Goal: Task Accomplishment & Management: Complete application form

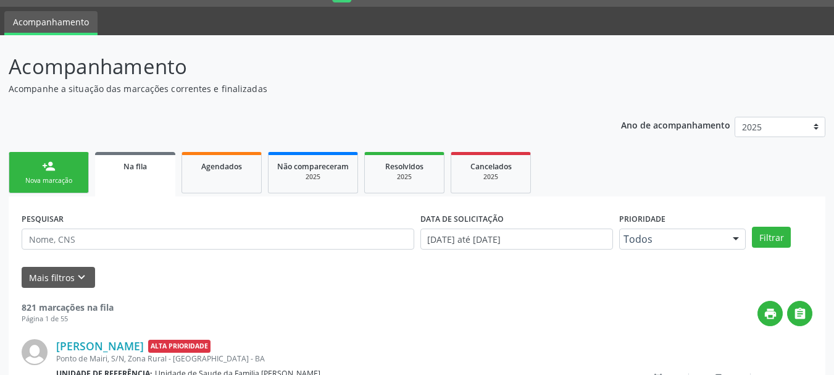
scroll to position [33, 0]
click at [73, 170] on link "person_add Nova marcação" at bounding box center [49, 172] width 80 height 41
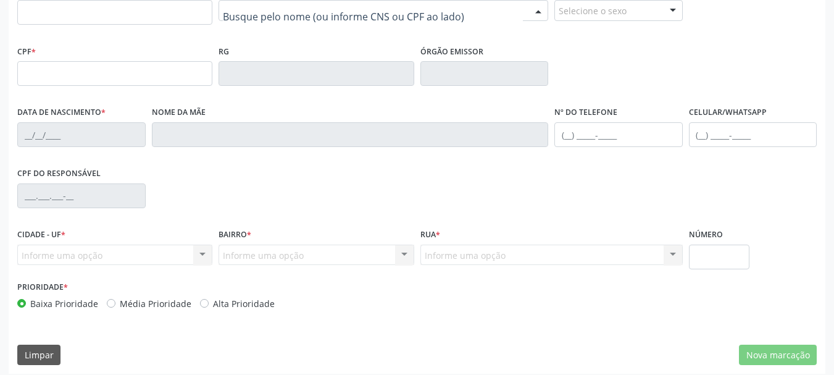
scroll to position [295, 0]
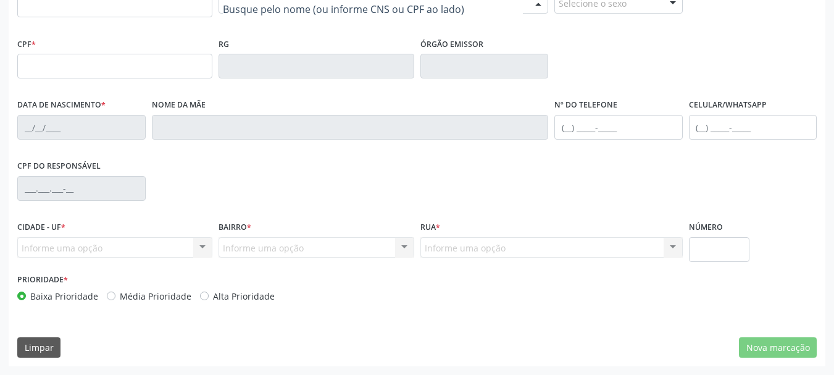
click at [213, 296] on label "Alta Prioridade" at bounding box center [244, 296] width 62 height 13
click at [200, 296] on input "Alta Prioridade" at bounding box center [204, 295] width 9 height 11
radio input "true"
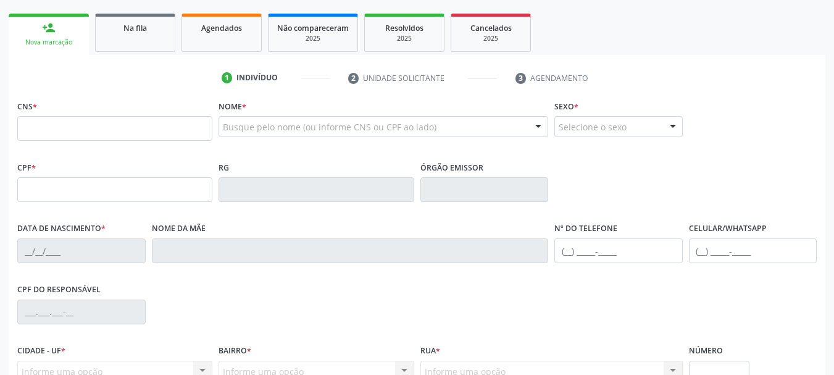
scroll to position [0, 0]
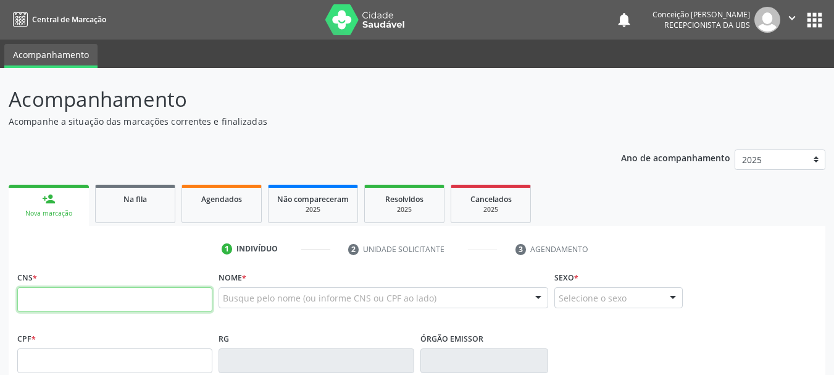
click at [144, 301] on input "text" at bounding box center [114, 299] width 195 height 25
type input "704 3035 1538 0390"
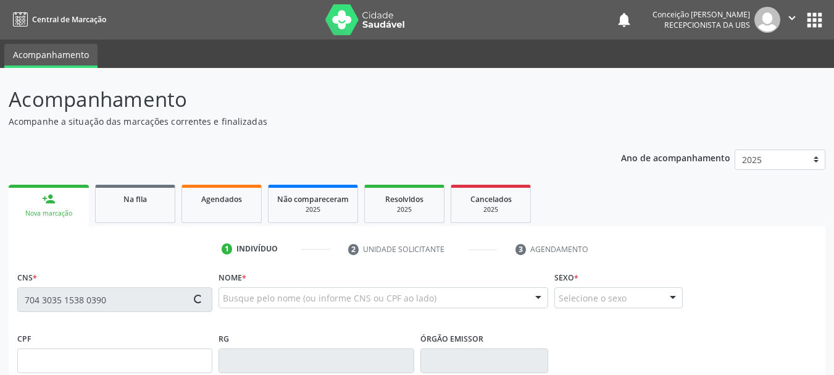
type input "412.403.245-53"
type input "[DATE]"
type input "[PERSON_NAME]"
type input "[PHONE_NUMBER]"
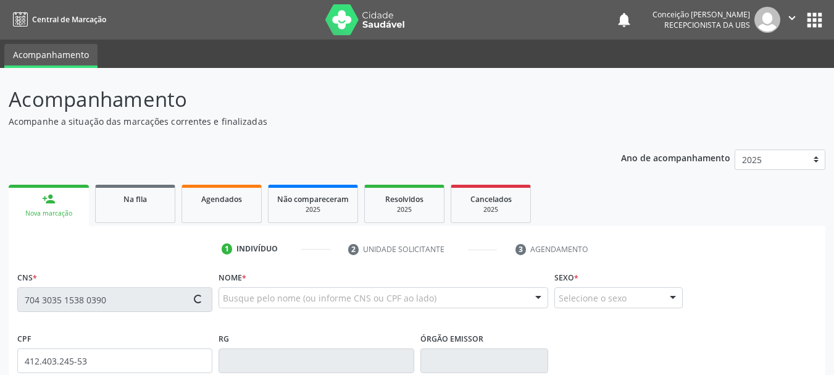
type input "275.115.098-51"
type input "S/N"
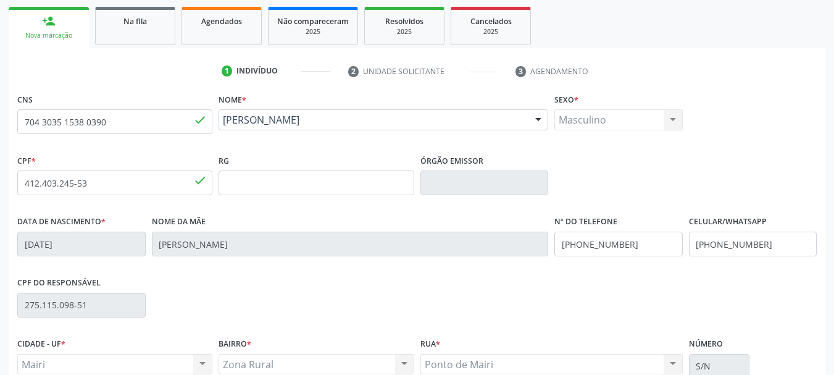
scroll to position [295, 0]
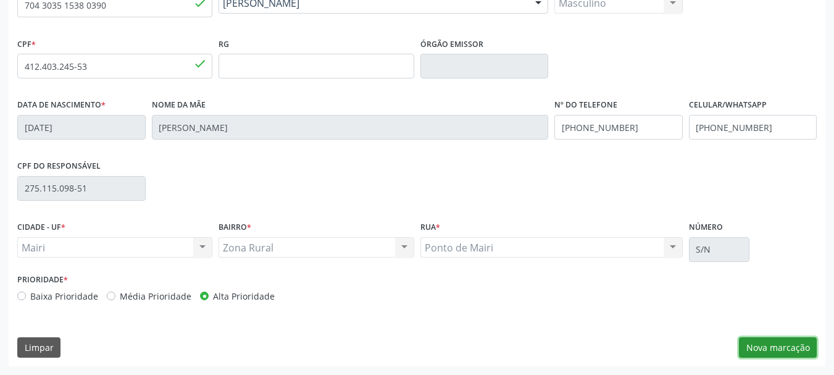
click at [765, 342] on button "Nova marcação" at bounding box center [778, 347] width 78 height 21
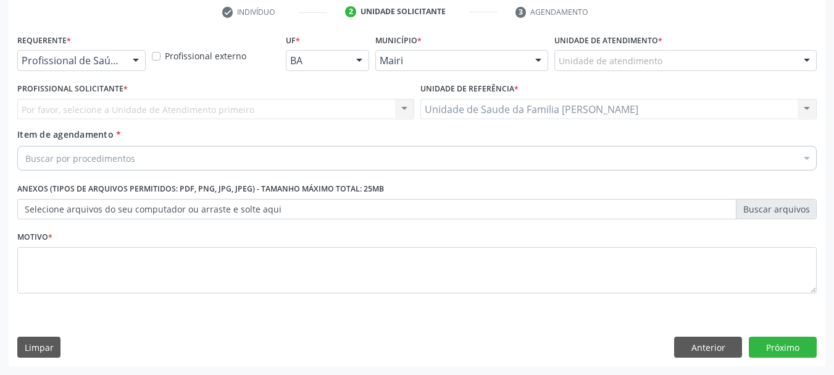
scroll to position [237, 0]
click at [135, 111] on div "Por favor, selecione a Unidade de Atendimento primeiro Nenhum resultado encontr…" at bounding box center [215, 109] width 397 height 21
click at [136, 58] on div at bounding box center [136, 61] width 19 height 21
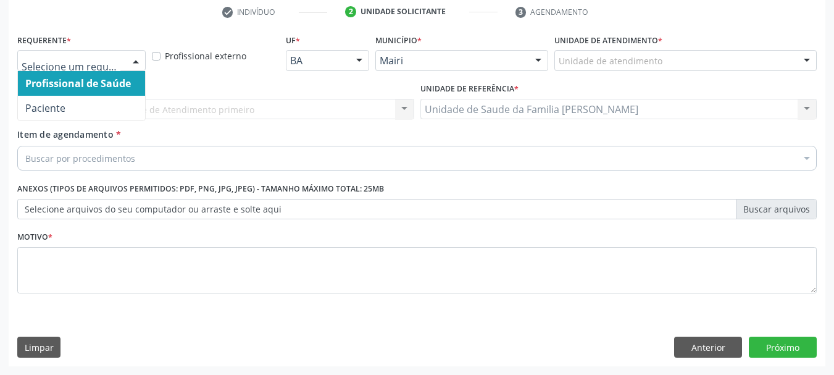
click at [84, 77] on span "Profissional de Saúde" at bounding box center [78, 84] width 106 height 14
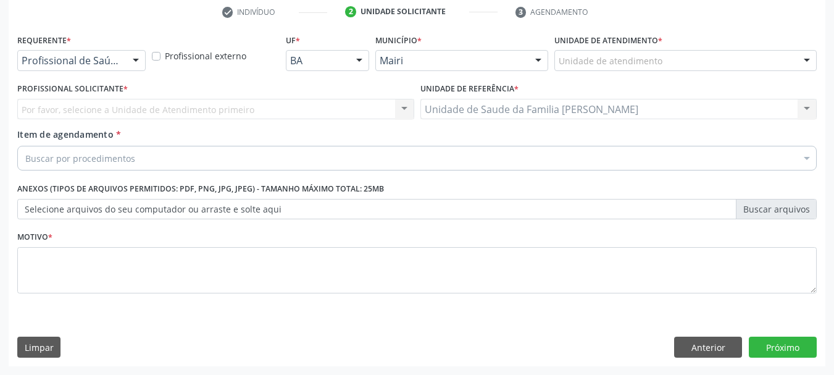
click at [573, 52] on div "Unidade de atendimento" at bounding box center [686, 60] width 262 height 21
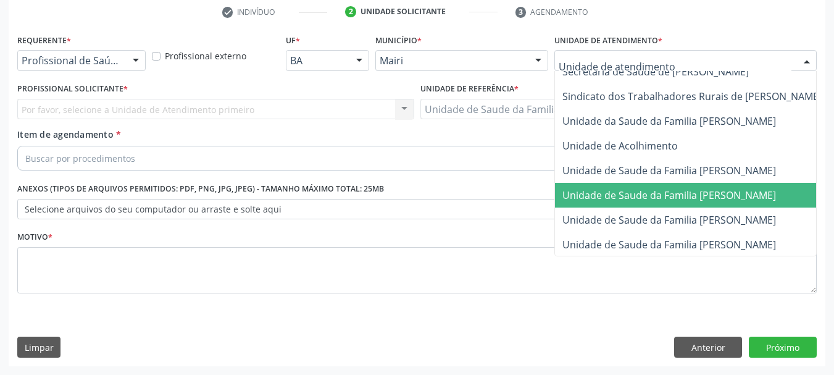
scroll to position [936, 0]
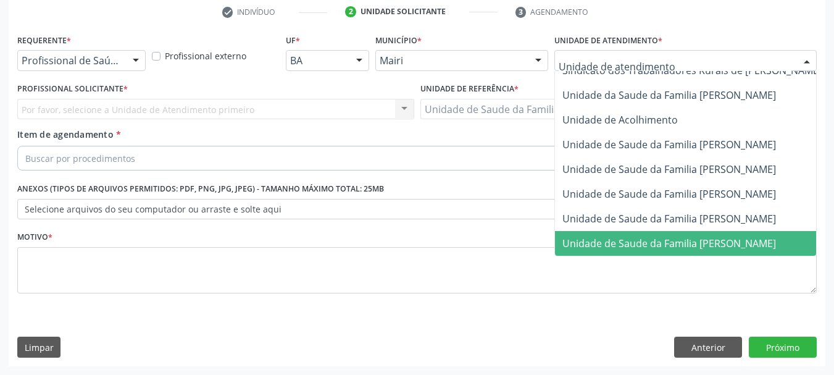
click at [695, 236] on span "Unidade de Saude da Familia [PERSON_NAME]" at bounding box center [670, 243] width 214 height 14
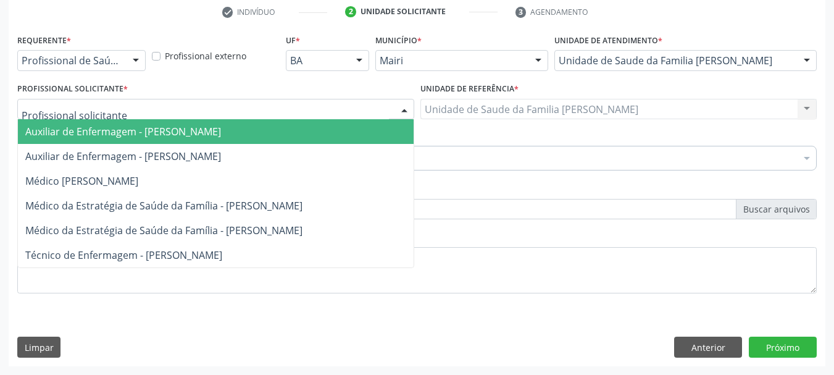
click at [402, 109] on div at bounding box center [404, 109] width 19 height 21
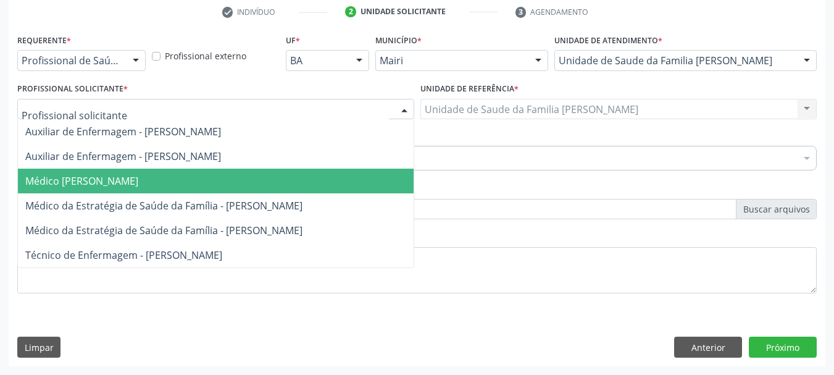
click at [138, 182] on span "Médico [PERSON_NAME]" at bounding box center [81, 181] width 113 height 14
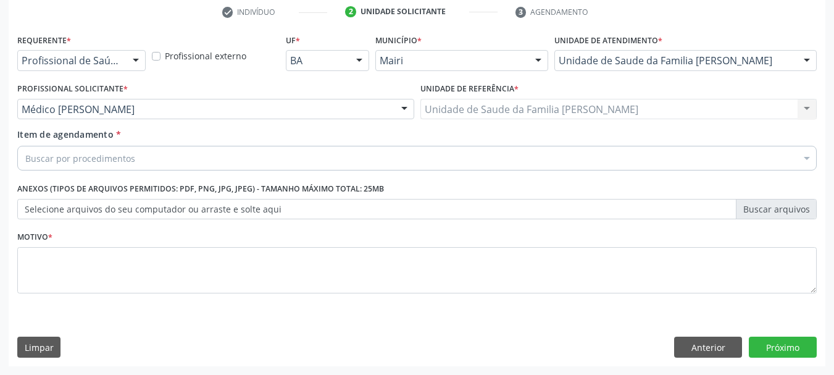
click at [257, 161] on div "Buscar por procedimentos" at bounding box center [417, 158] width 800 height 25
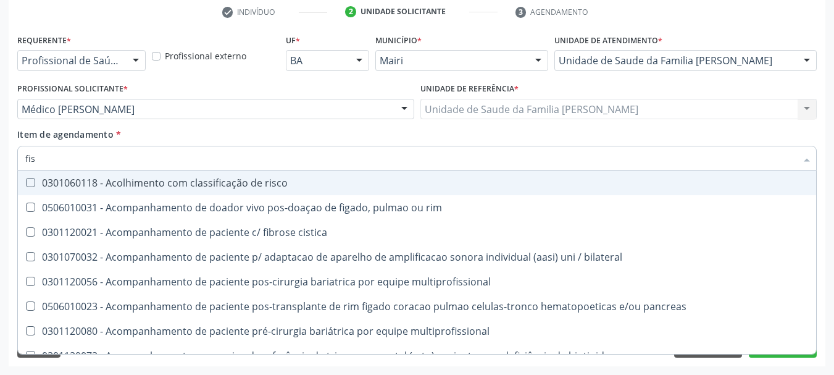
type input "fisi"
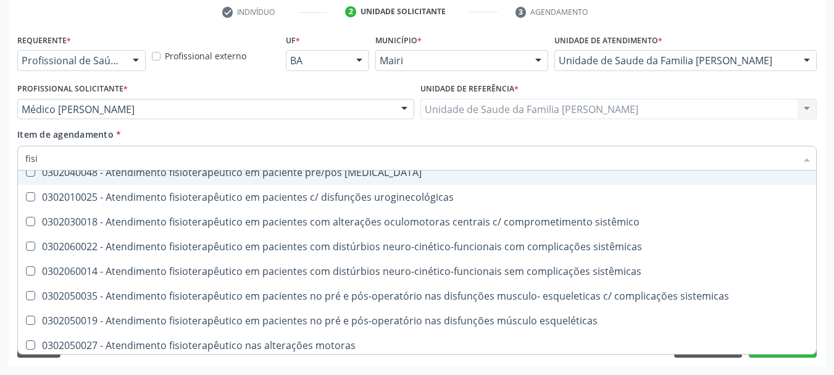
scroll to position [432, 0]
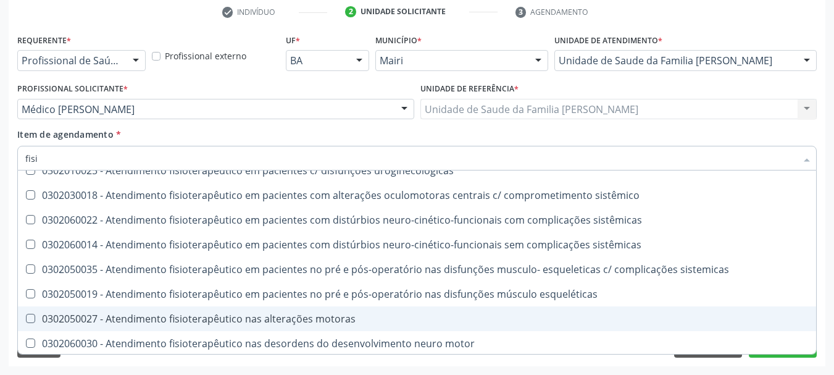
click at [201, 323] on div "0302050027 - Atendimento fisioterapêutico nas alterações motoras" at bounding box center [417, 319] width 784 height 10
checkbox motoras "true"
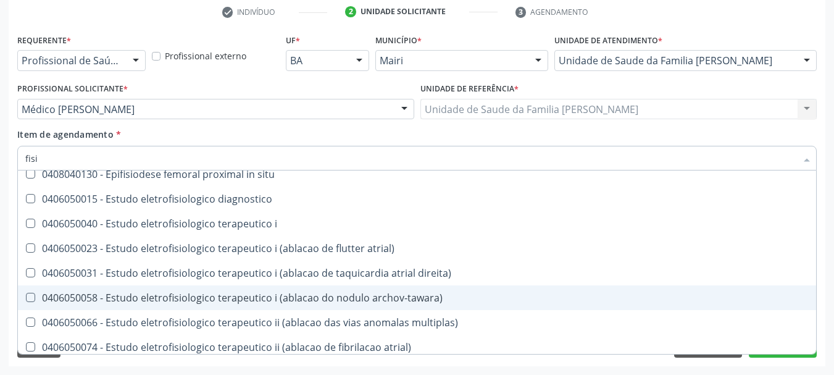
scroll to position [679, 0]
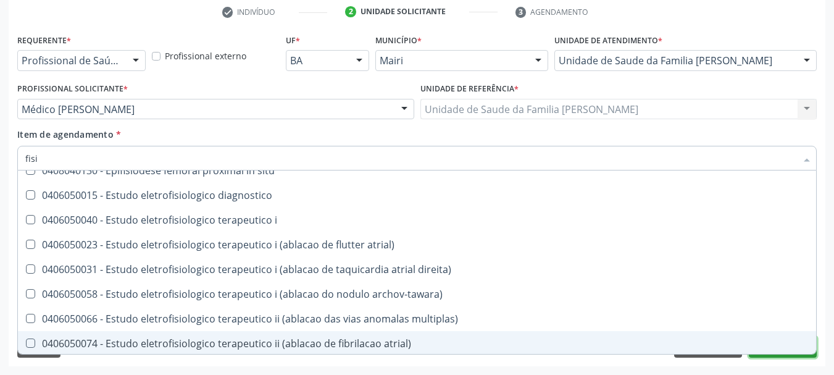
click at [756, 357] on button "Próximo" at bounding box center [783, 347] width 68 height 21
checkbox agua "true"
checkbox motoras "false"
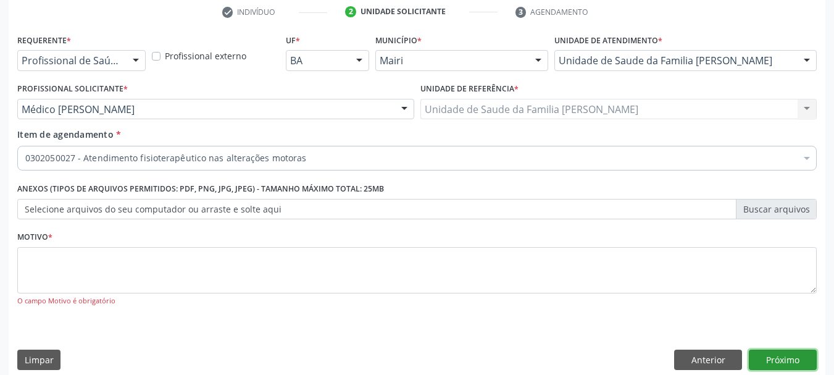
scroll to position [0, 0]
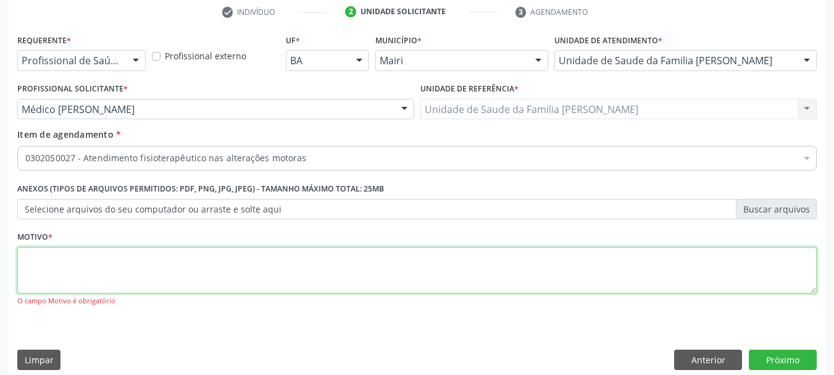
click at [167, 267] on textarea at bounding box center [417, 270] width 800 height 47
type textarea "astrose joelhos"
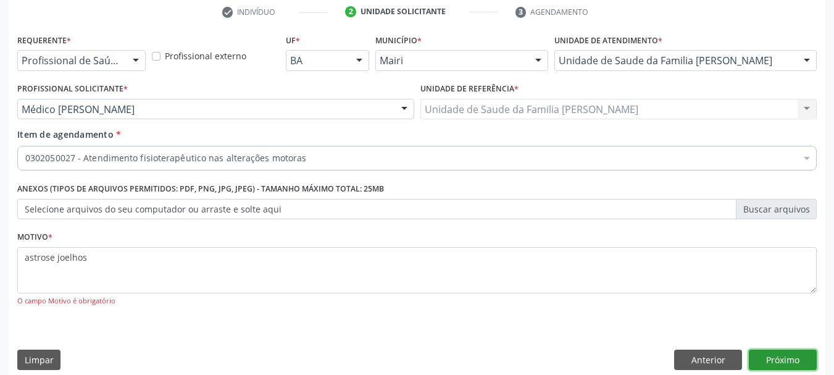
click at [780, 365] on button "Próximo" at bounding box center [783, 359] width 68 height 21
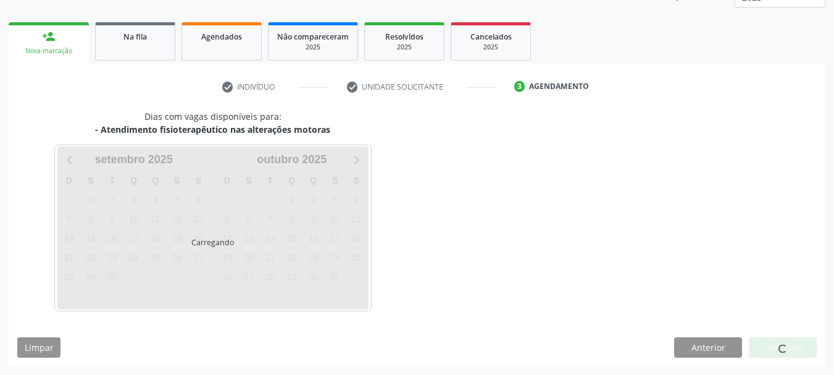
scroll to position [199, 0]
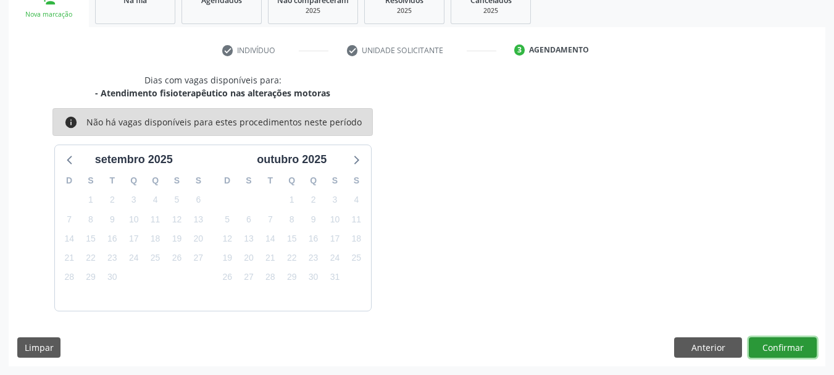
click at [776, 351] on button "Confirmar" at bounding box center [783, 347] width 68 height 21
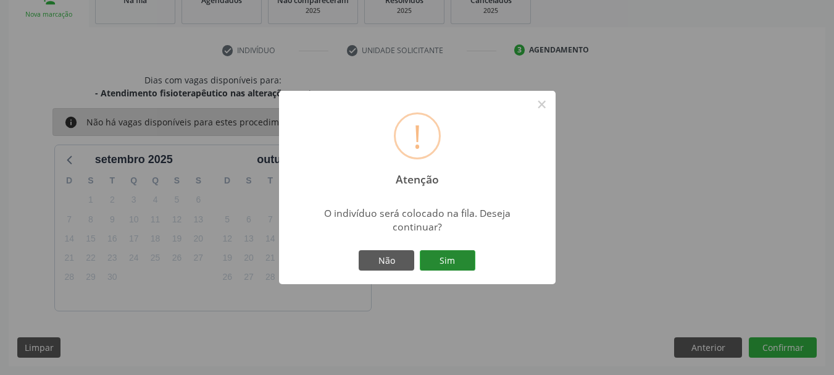
click at [449, 266] on button "Sim" at bounding box center [448, 260] width 56 height 21
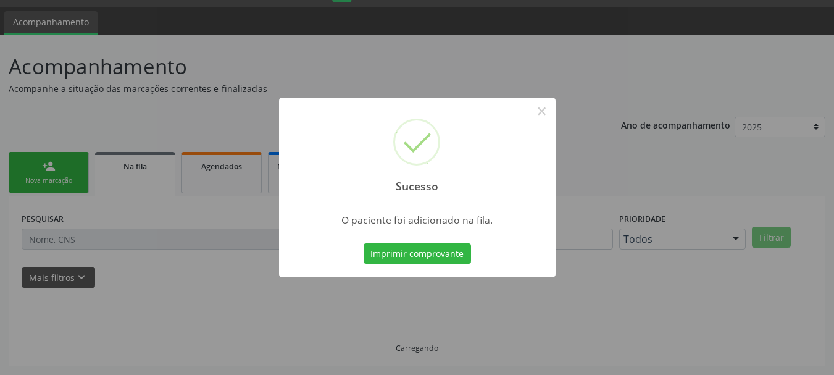
scroll to position [33, 0]
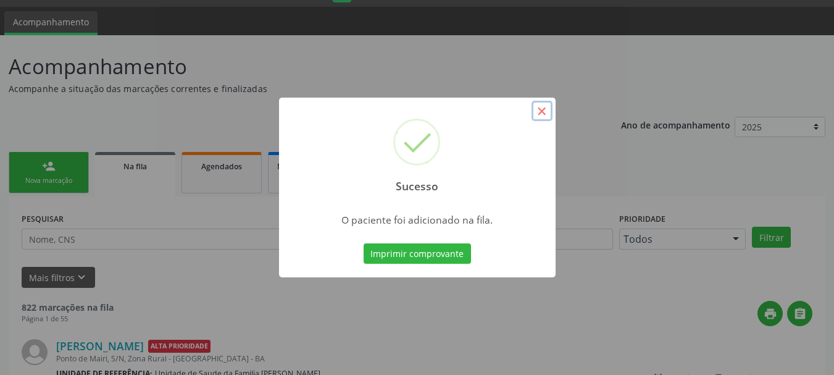
click at [546, 112] on button "×" at bounding box center [542, 111] width 21 height 21
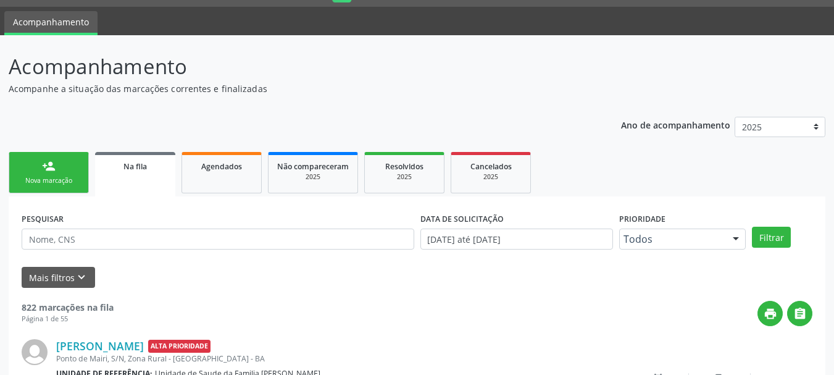
click at [42, 172] on div "person_add" at bounding box center [49, 166] width 14 height 14
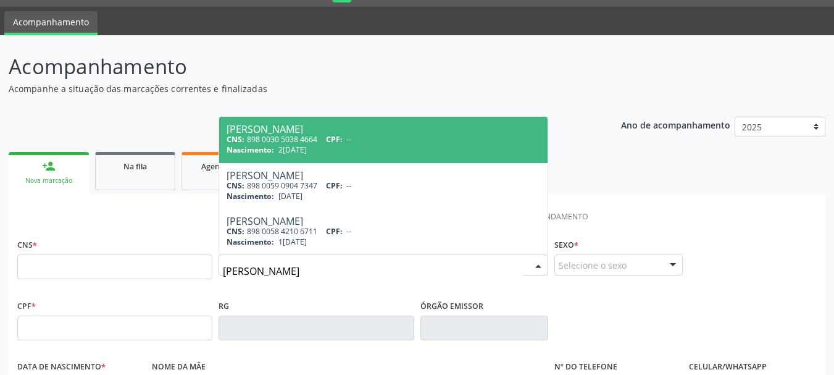
type input "[PERSON_NAME]"
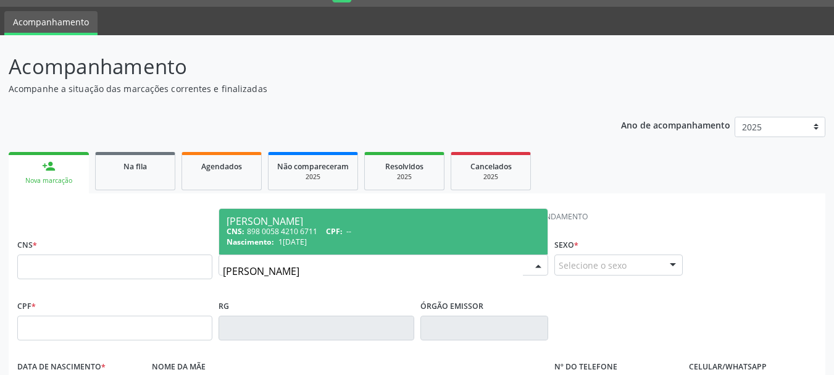
click at [286, 236] on span "1[DATE]" at bounding box center [292, 241] width 28 height 10
type input "898 0058 4210 6711"
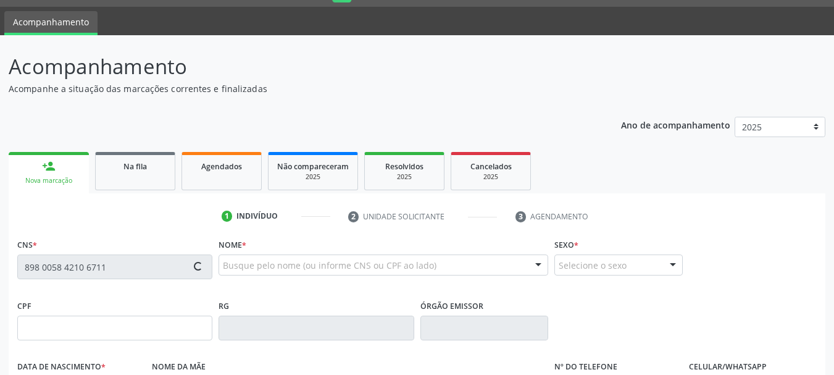
type input "1[DATE]"
type input "[PERSON_NAME]"
type input "[PHONE_NUMBER]"
type input "36"
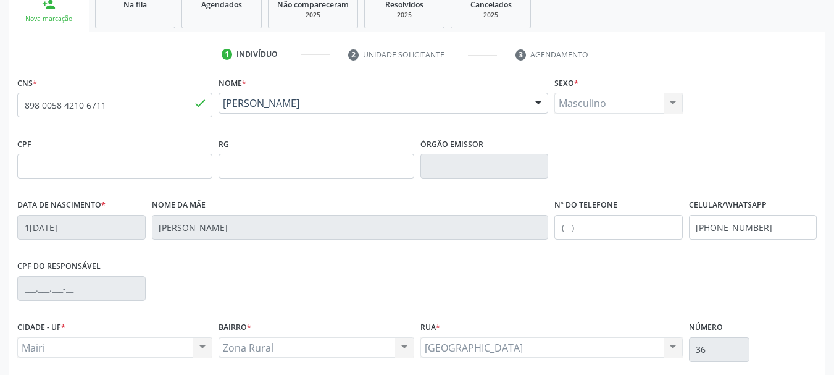
scroll to position [295, 0]
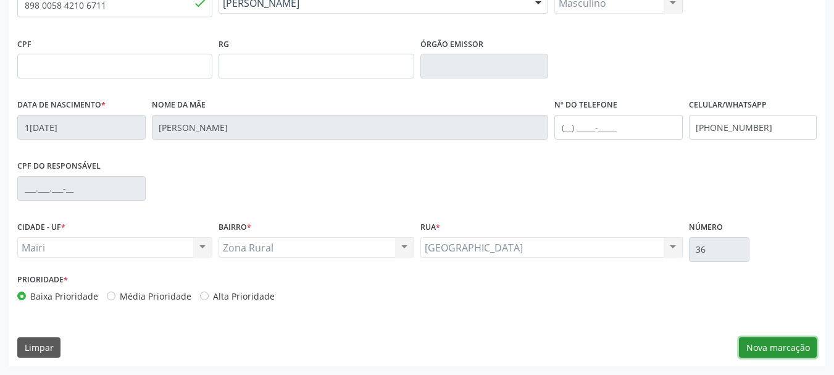
click at [776, 348] on button "Nova marcação" at bounding box center [778, 347] width 78 height 21
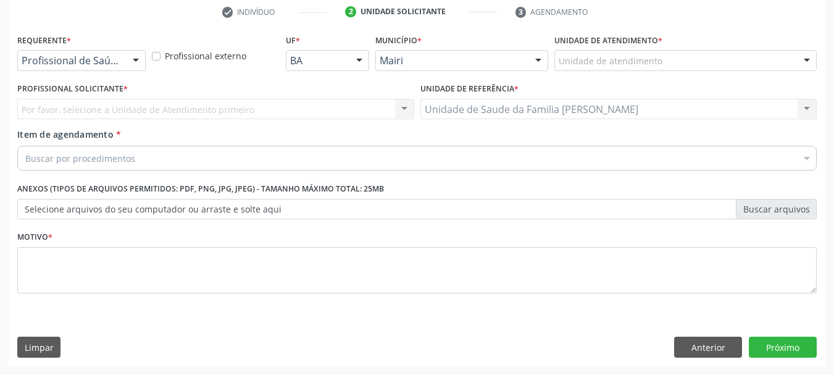
scroll to position [237, 0]
click at [788, 109] on div "Unidade de Saude da Familia [PERSON_NAME] Unidade de Saude da Familia Mourival …" at bounding box center [619, 109] width 397 height 21
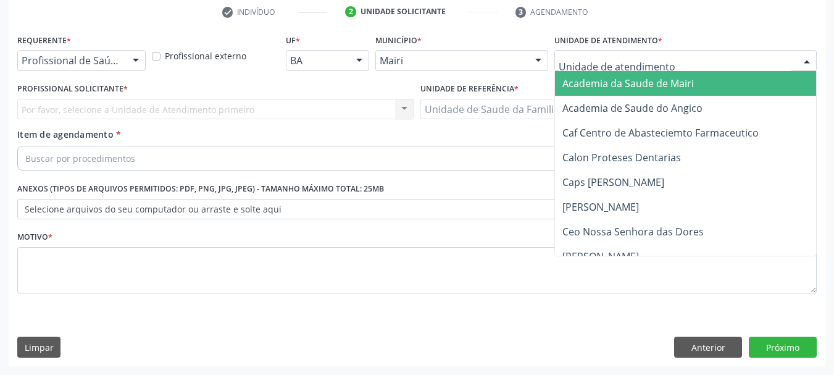
click at [740, 50] on div at bounding box center [686, 60] width 262 height 21
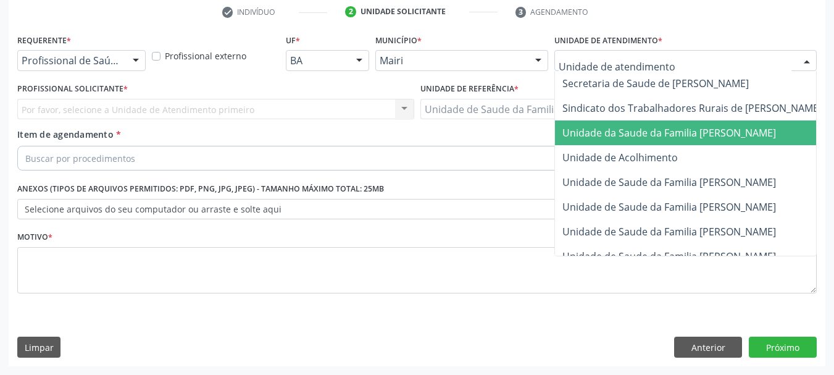
scroll to position [936, 0]
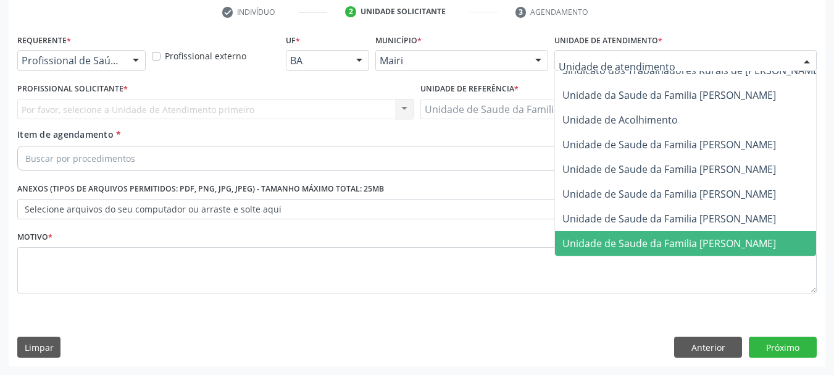
click at [671, 236] on span "Unidade de Saude da Familia [PERSON_NAME]" at bounding box center [670, 243] width 214 height 14
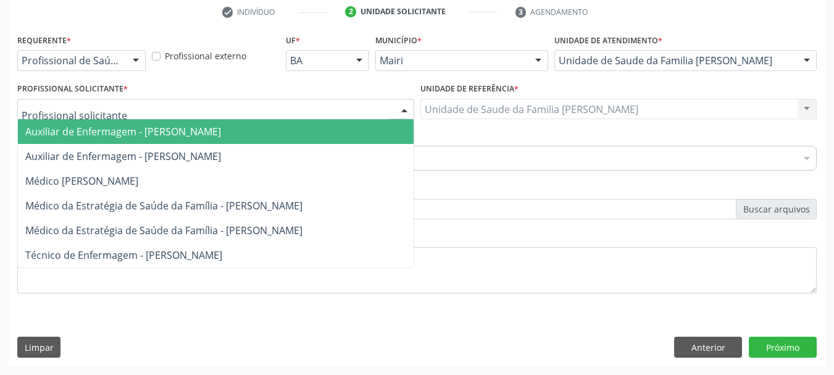
click at [112, 112] on div at bounding box center [215, 109] width 397 height 21
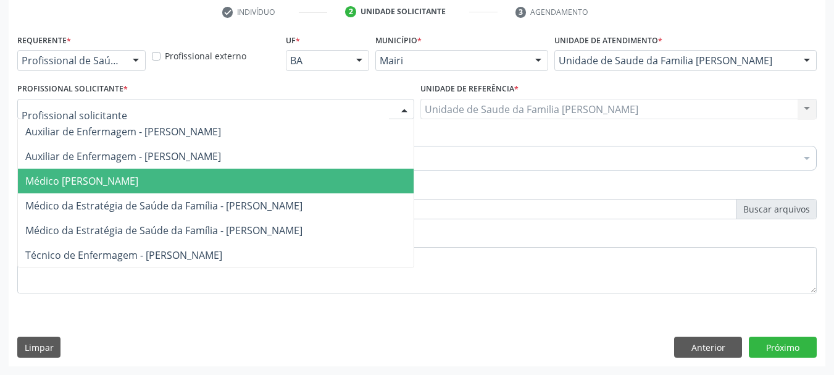
click at [111, 175] on span "Médico [PERSON_NAME]" at bounding box center [81, 181] width 113 height 14
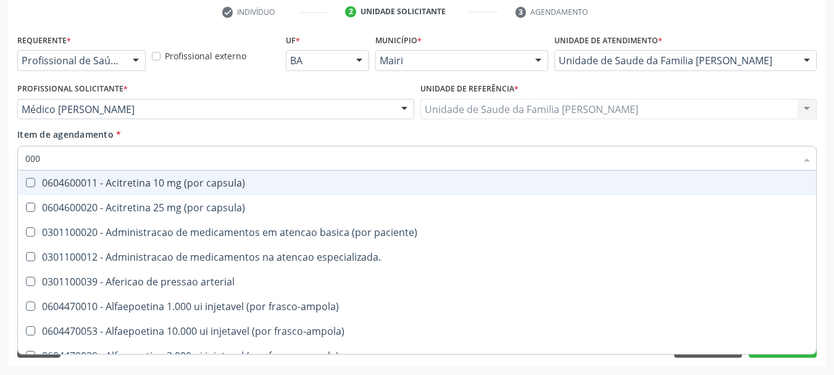
type input "0000"
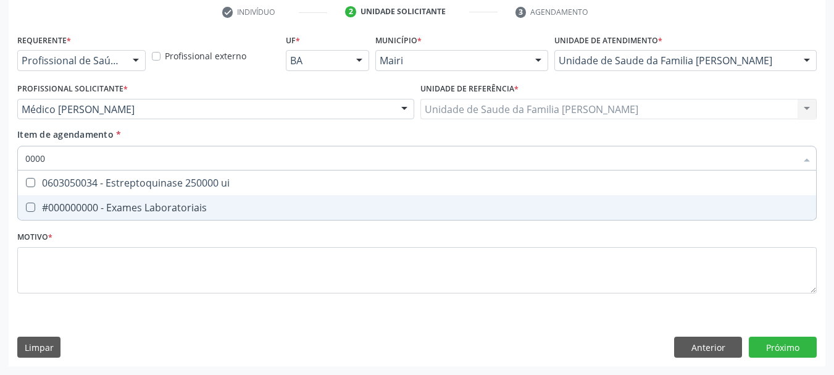
click at [133, 205] on div "#000000000 - Exames Laboratoriais" at bounding box center [417, 208] width 784 height 10
checkbox Laboratoriais "true"
click at [769, 343] on div "Requerente * Profissional de Saúde Profissional de Saúde Paciente Nenhum result…" at bounding box center [417, 198] width 817 height 335
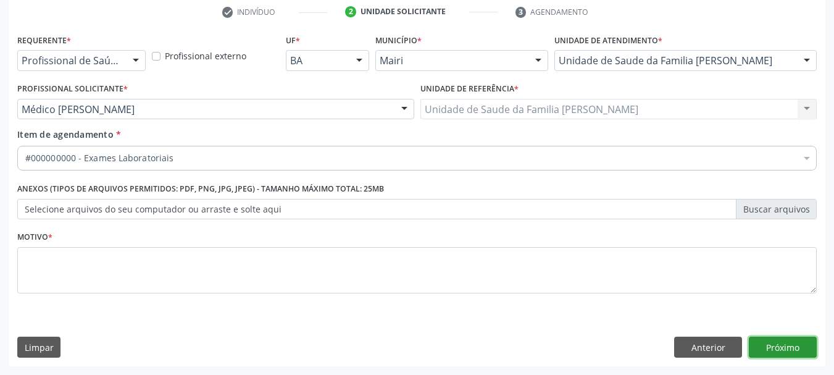
click at [780, 353] on button "Próximo" at bounding box center [783, 347] width 68 height 21
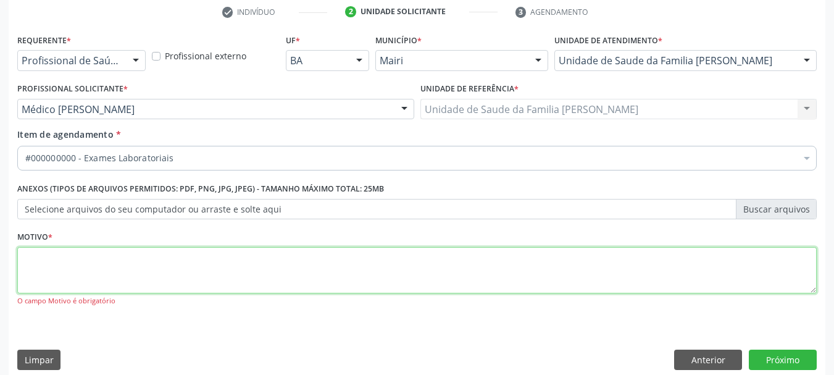
click at [43, 266] on textarea at bounding box center [417, 270] width 800 height 47
type textarea "avaliação"
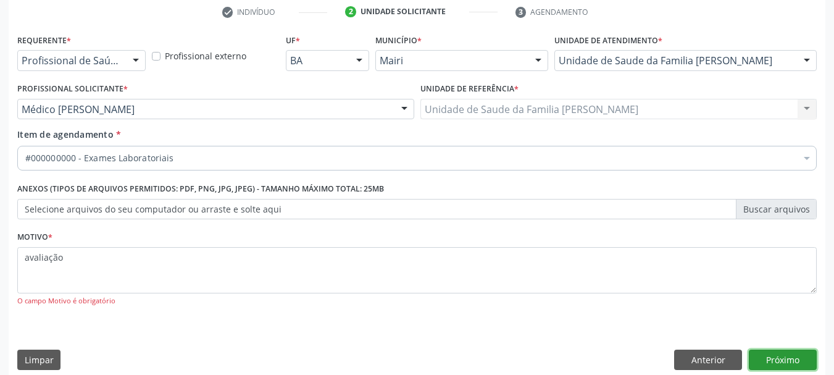
click at [785, 361] on button "Próximo" at bounding box center [783, 359] width 68 height 21
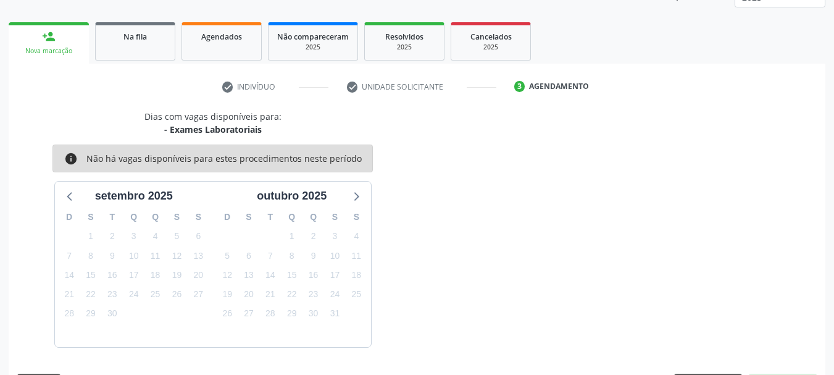
scroll to position [199, 0]
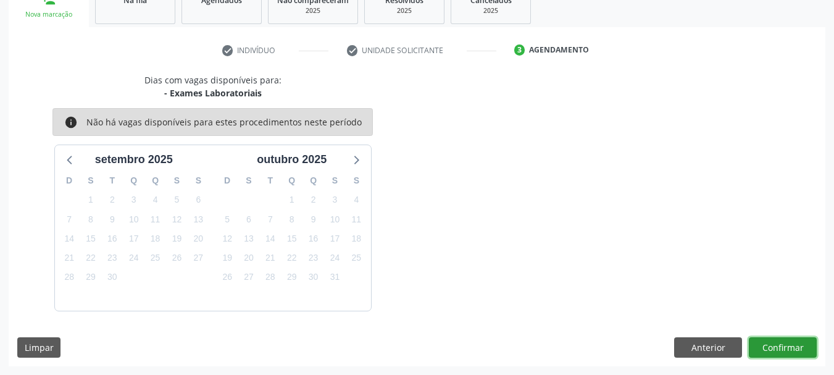
click at [803, 348] on button "Confirmar" at bounding box center [783, 347] width 68 height 21
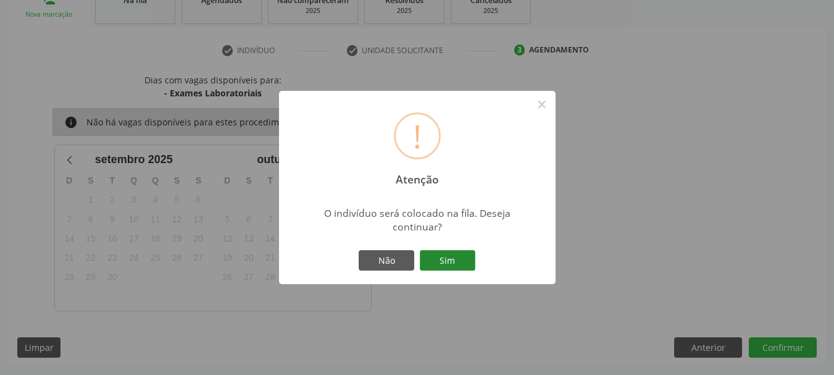
click at [448, 254] on button "Sim" at bounding box center [448, 260] width 56 height 21
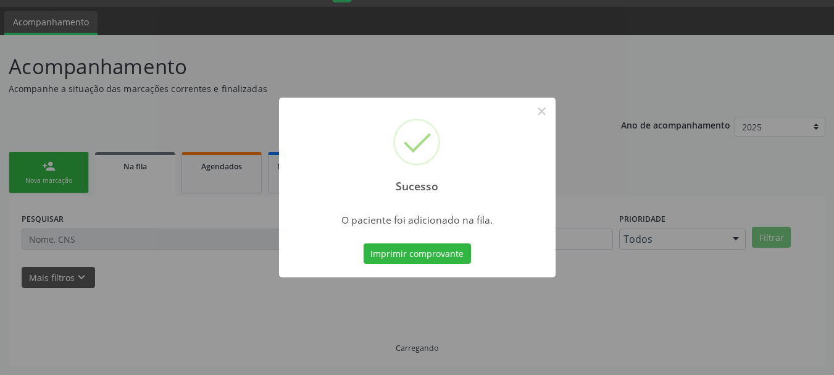
scroll to position [33, 0]
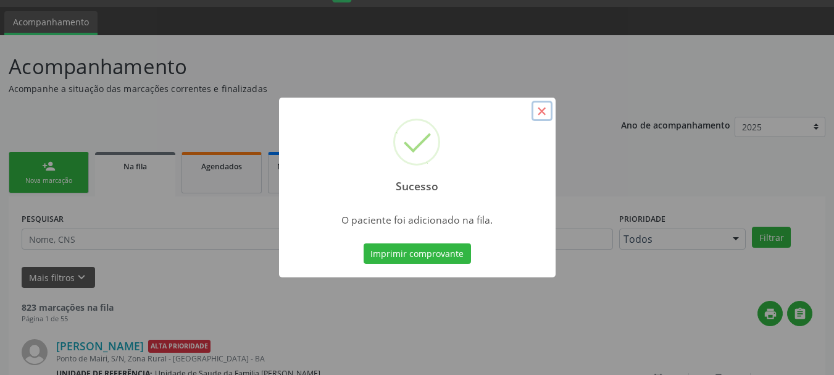
click at [551, 107] on button "×" at bounding box center [542, 111] width 21 height 21
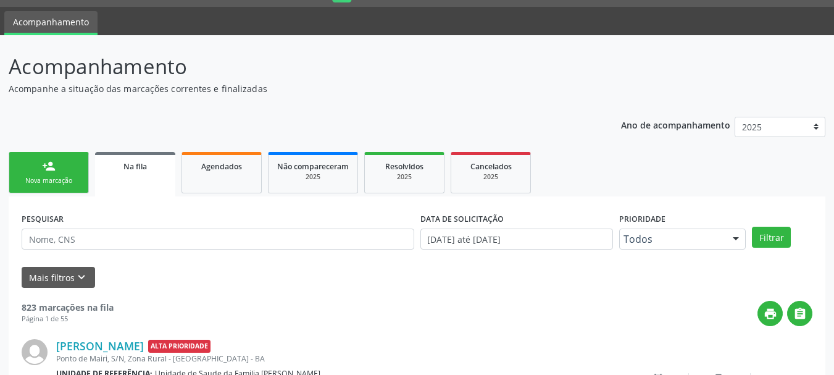
click at [551, 107] on div "Sucesso × O paciente foi adicionado na fila. Imprimir comprovante Cancel" at bounding box center [417, 187] width 834 height 375
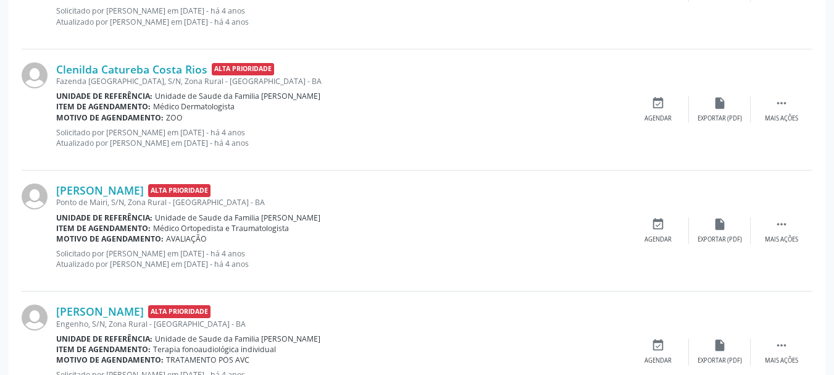
scroll to position [1206, 0]
